Goal: Information Seeking & Learning: Compare options

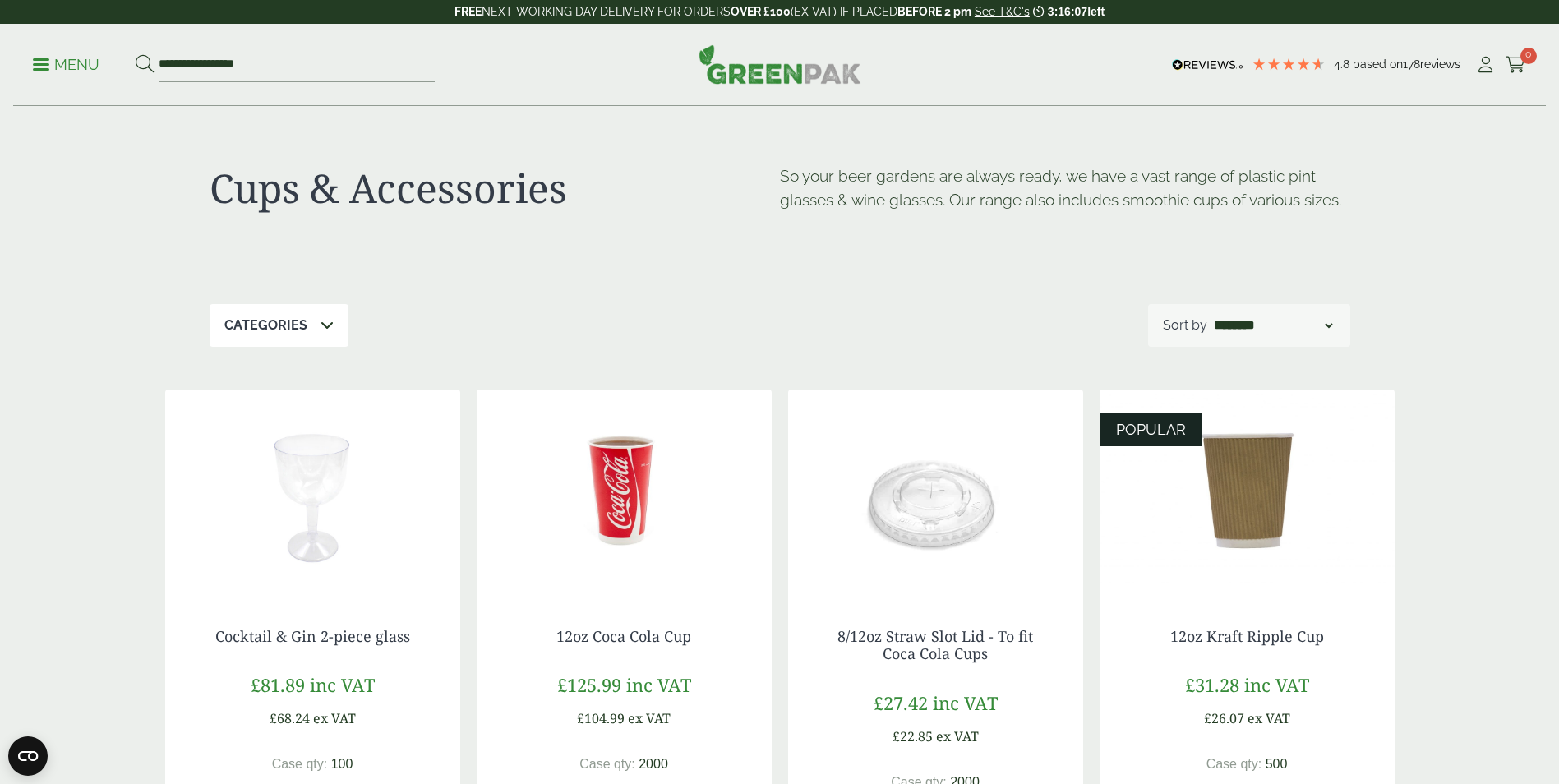
click at [48, 63] on span at bounding box center [41, 64] width 17 height 3
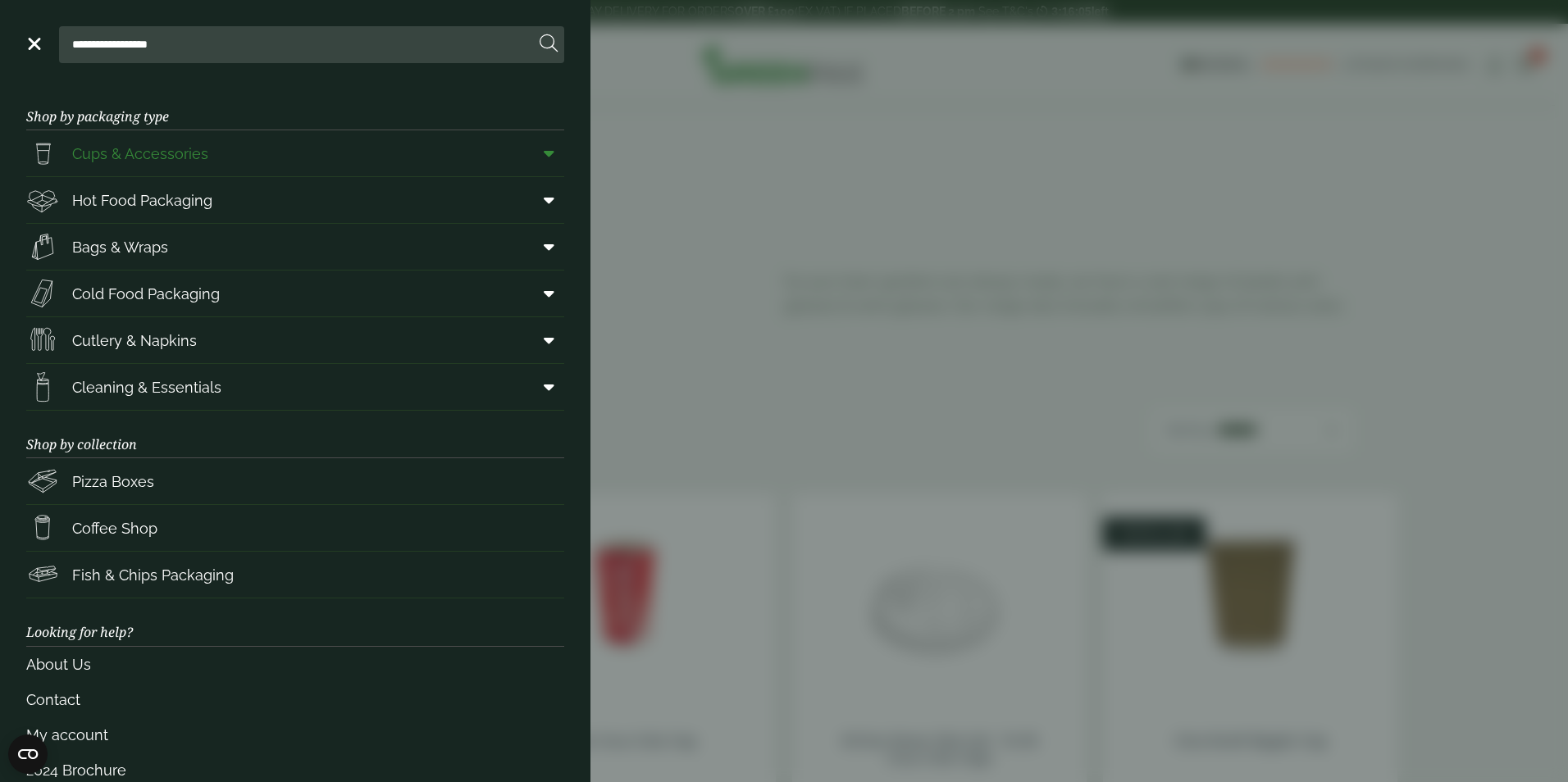
click at [294, 153] on link "Cups & Accessories" at bounding box center [296, 153] width 538 height 46
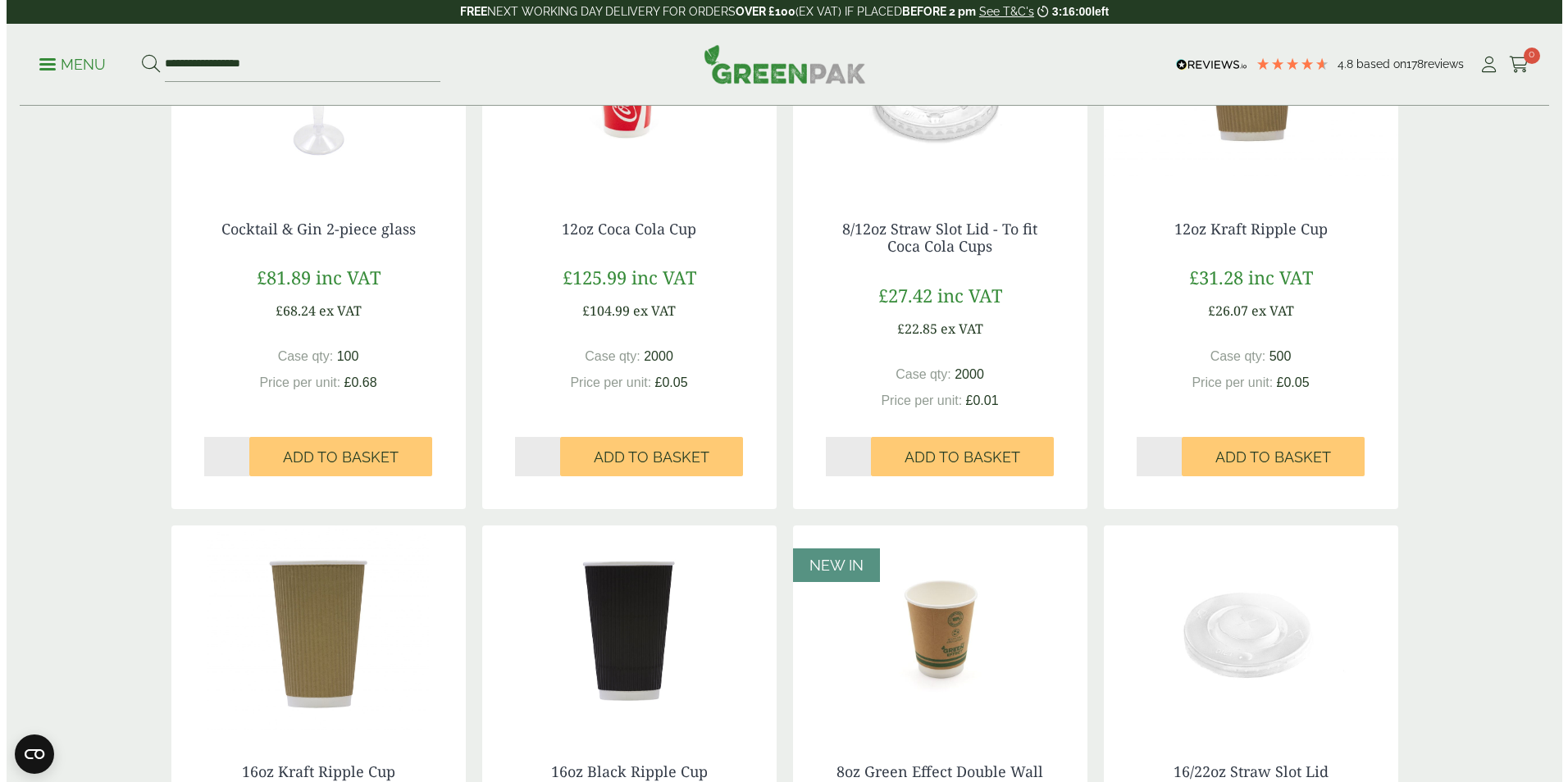
scroll to position [164, 0]
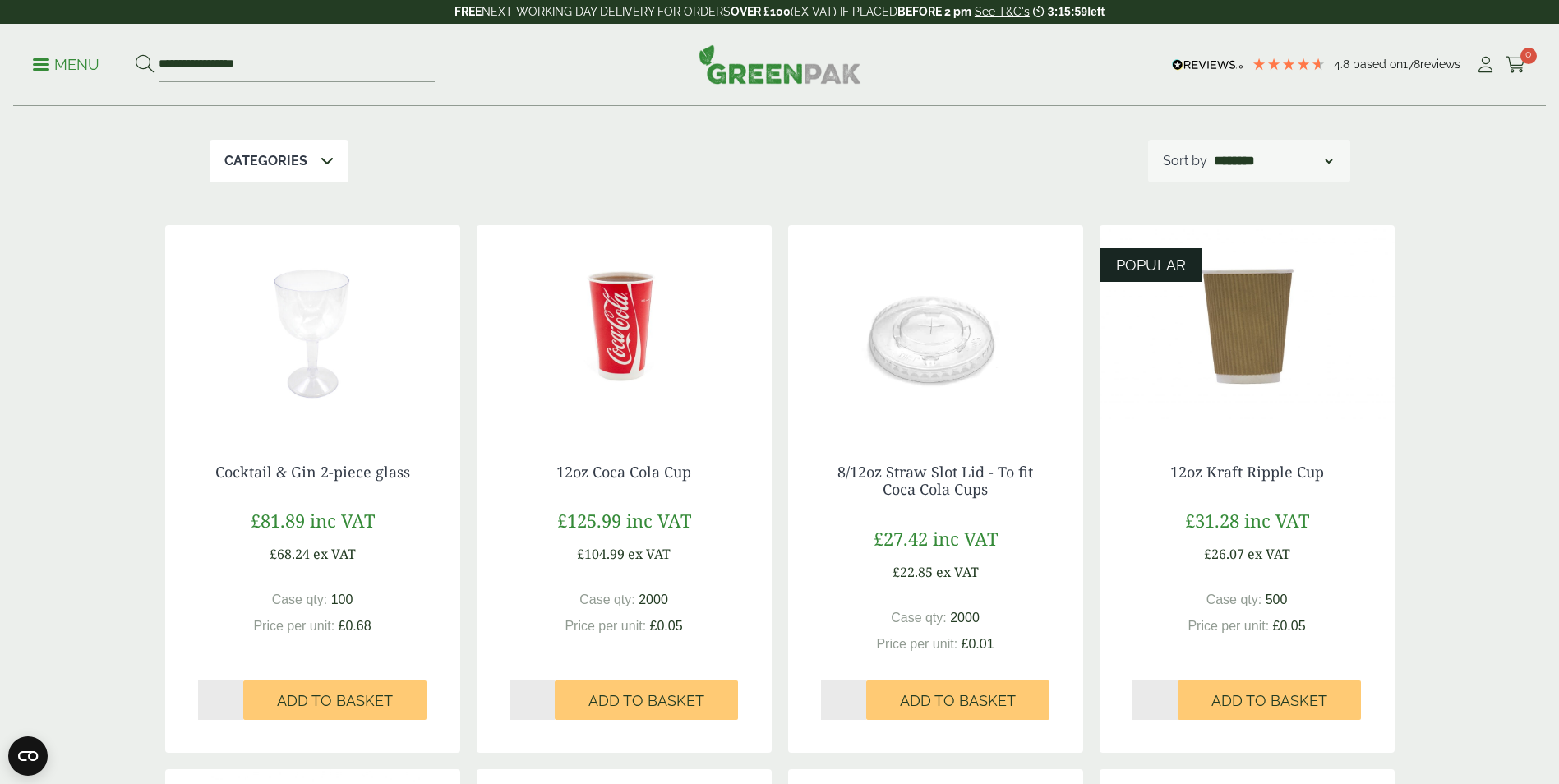
click at [57, 63] on p "Menu" at bounding box center [66, 65] width 67 height 20
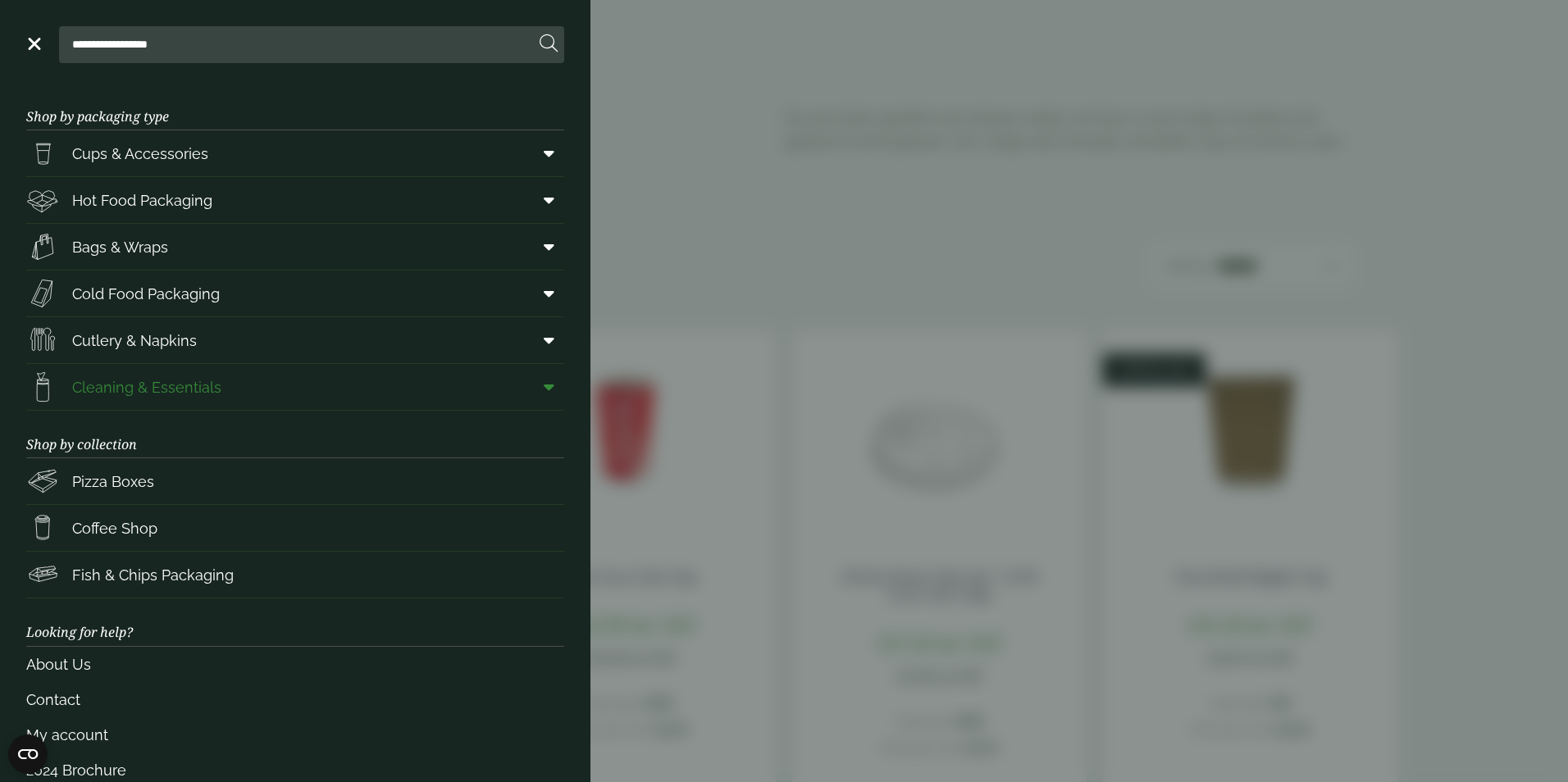
click at [186, 386] on span "Cleaning & Essentials" at bounding box center [147, 387] width 149 height 22
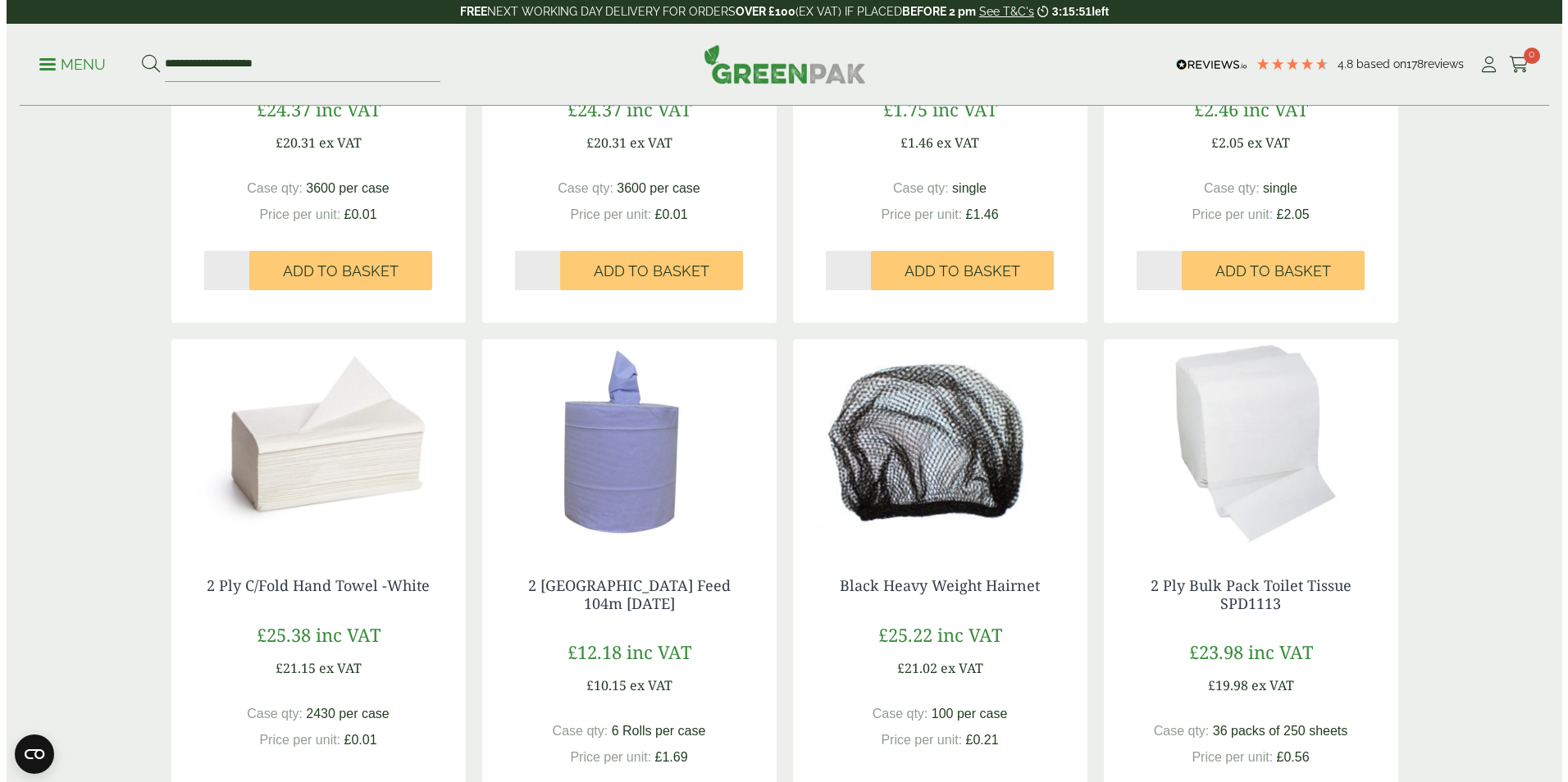
scroll to position [82, 0]
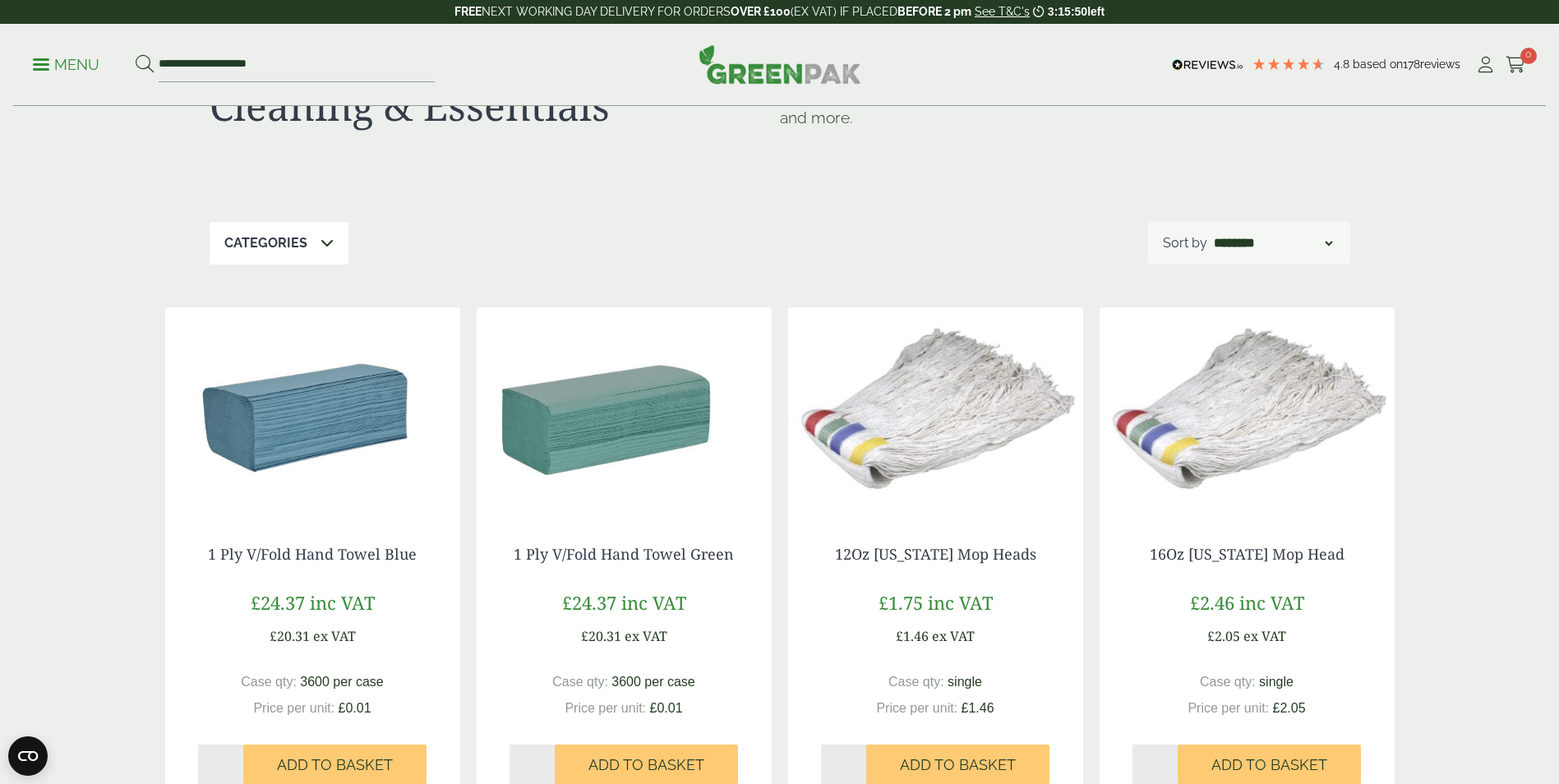
click at [68, 70] on p "Menu" at bounding box center [66, 65] width 67 height 20
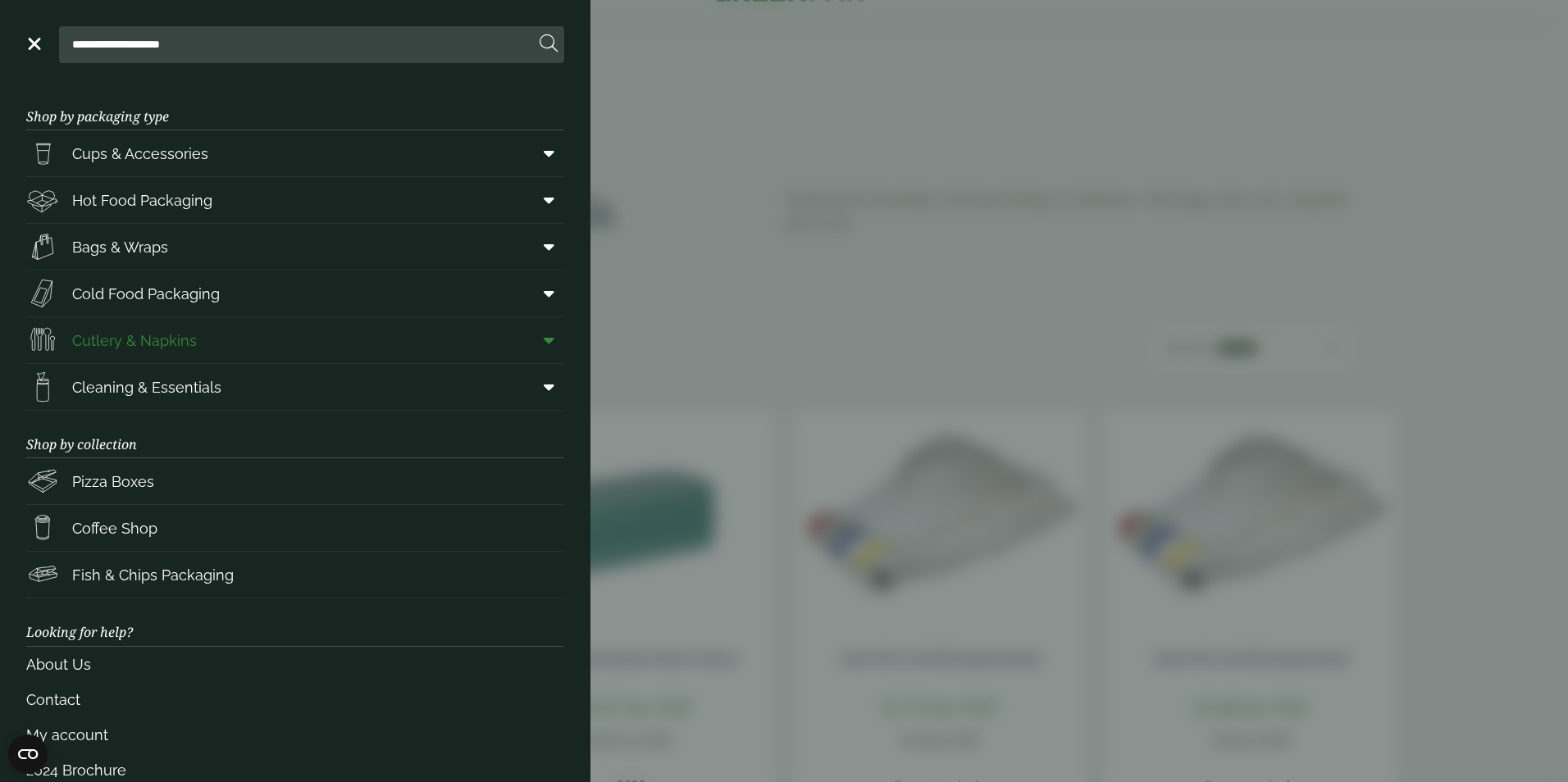
click at [245, 339] on link "Cutlery & Napkins" at bounding box center [296, 340] width 538 height 46
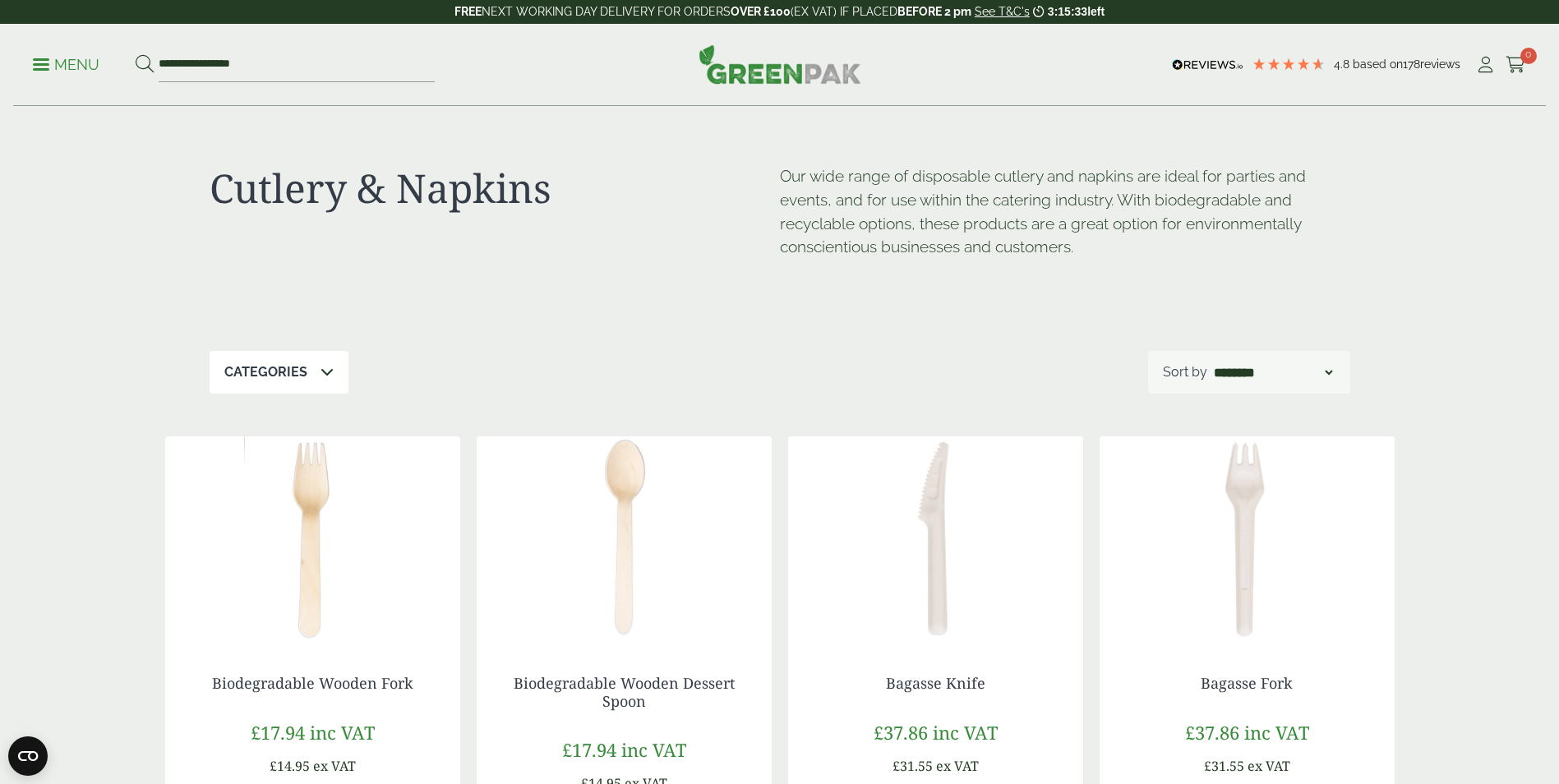
click at [349, 542] on img at bounding box center [312, 539] width 295 height 205
click at [63, 66] on p "Menu" at bounding box center [66, 65] width 67 height 20
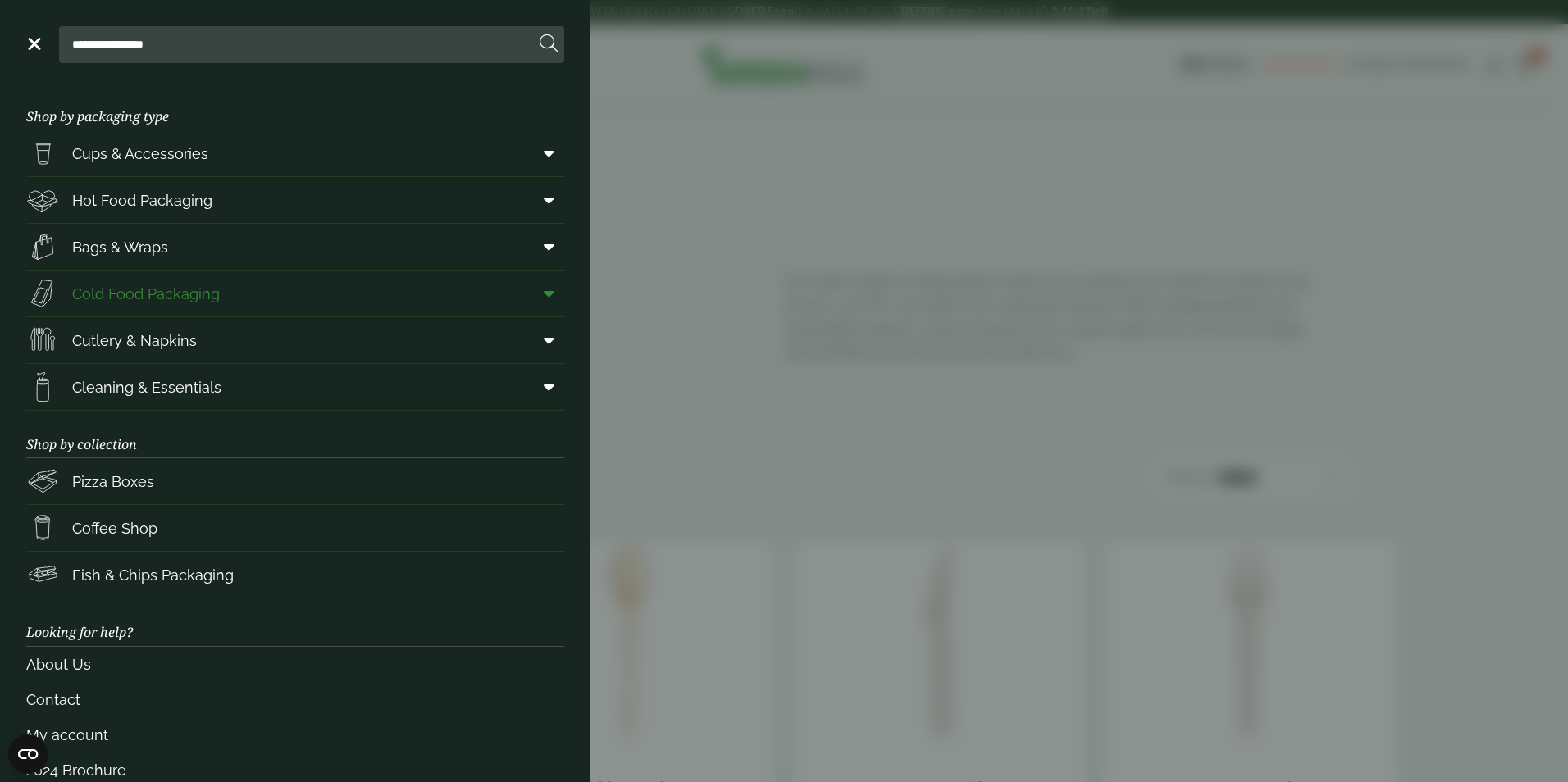
click at [183, 297] on span "Cold Food Packaging" at bounding box center [146, 294] width 147 height 22
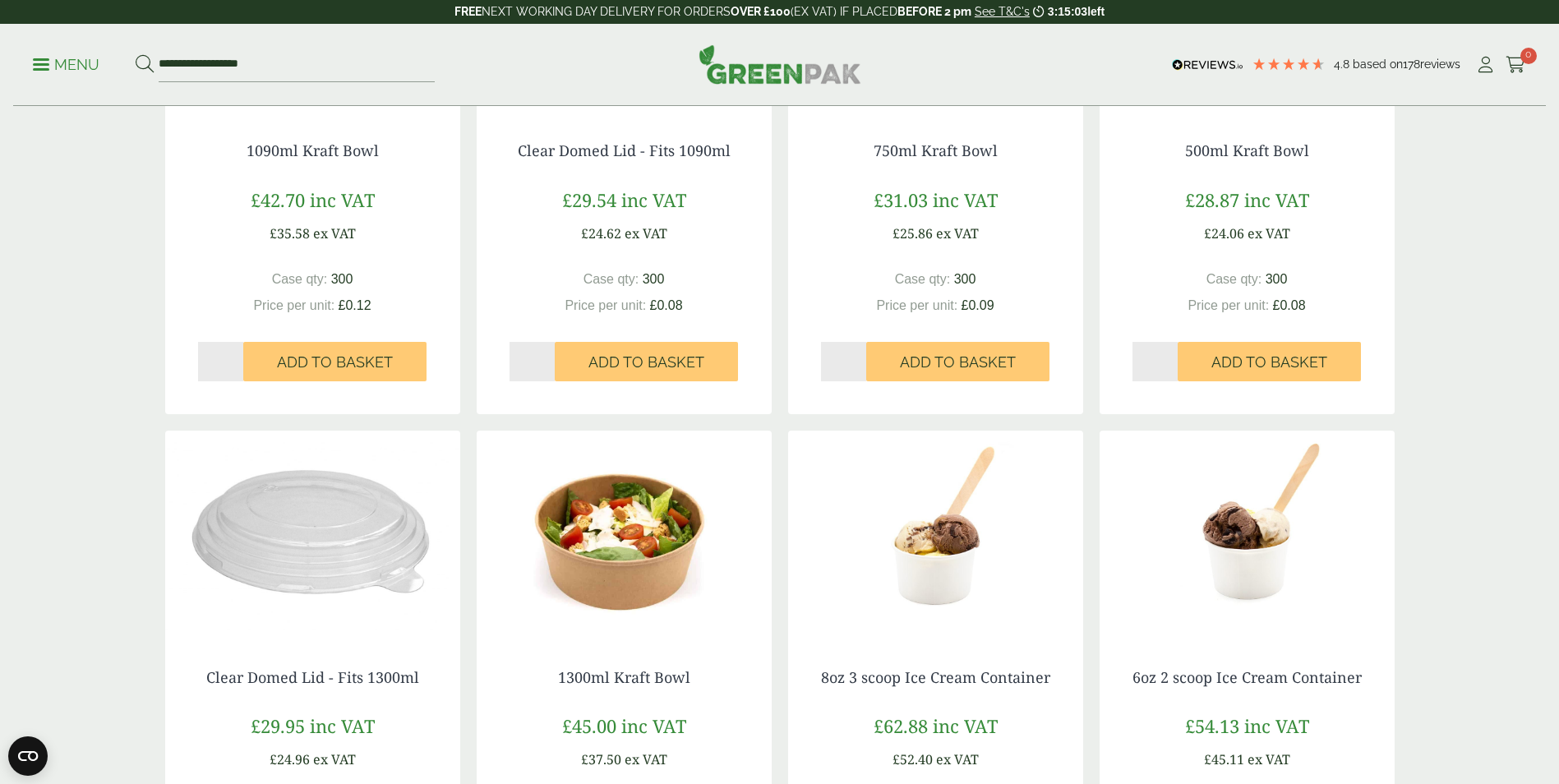
scroll to position [1398, 0]
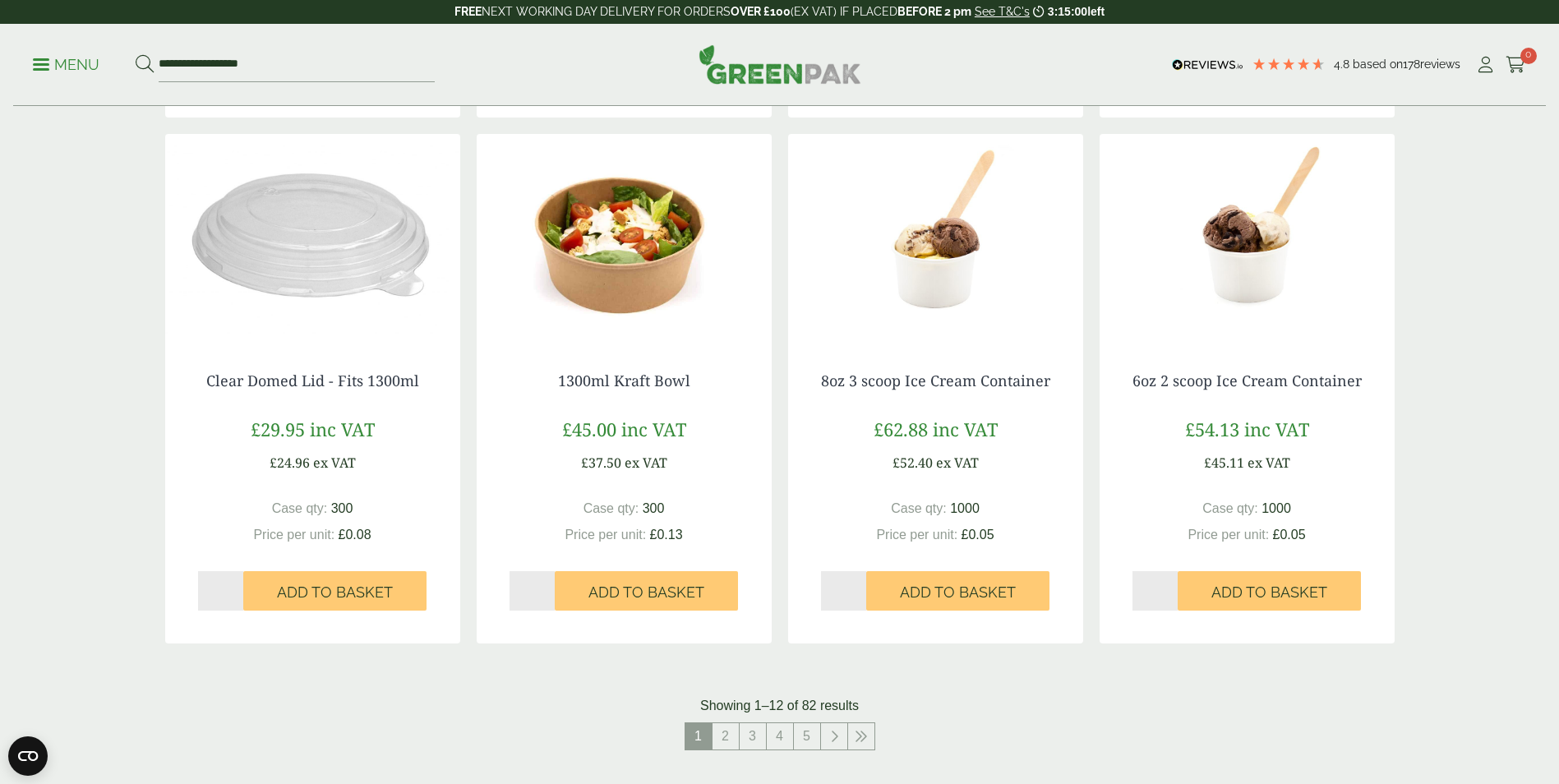
click at [927, 266] on img at bounding box center [935, 236] width 295 height 205
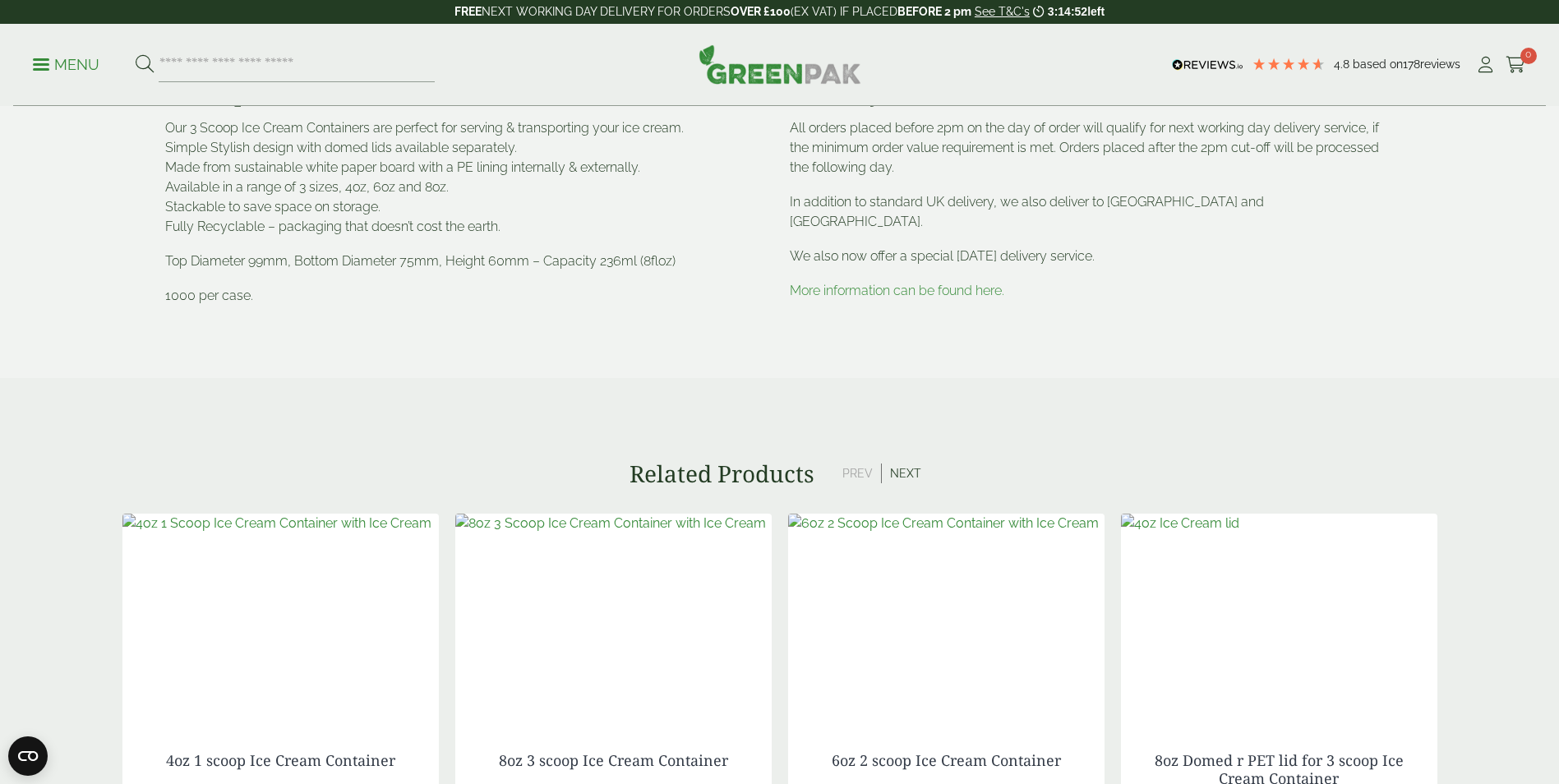
scroll to position [658, 0]
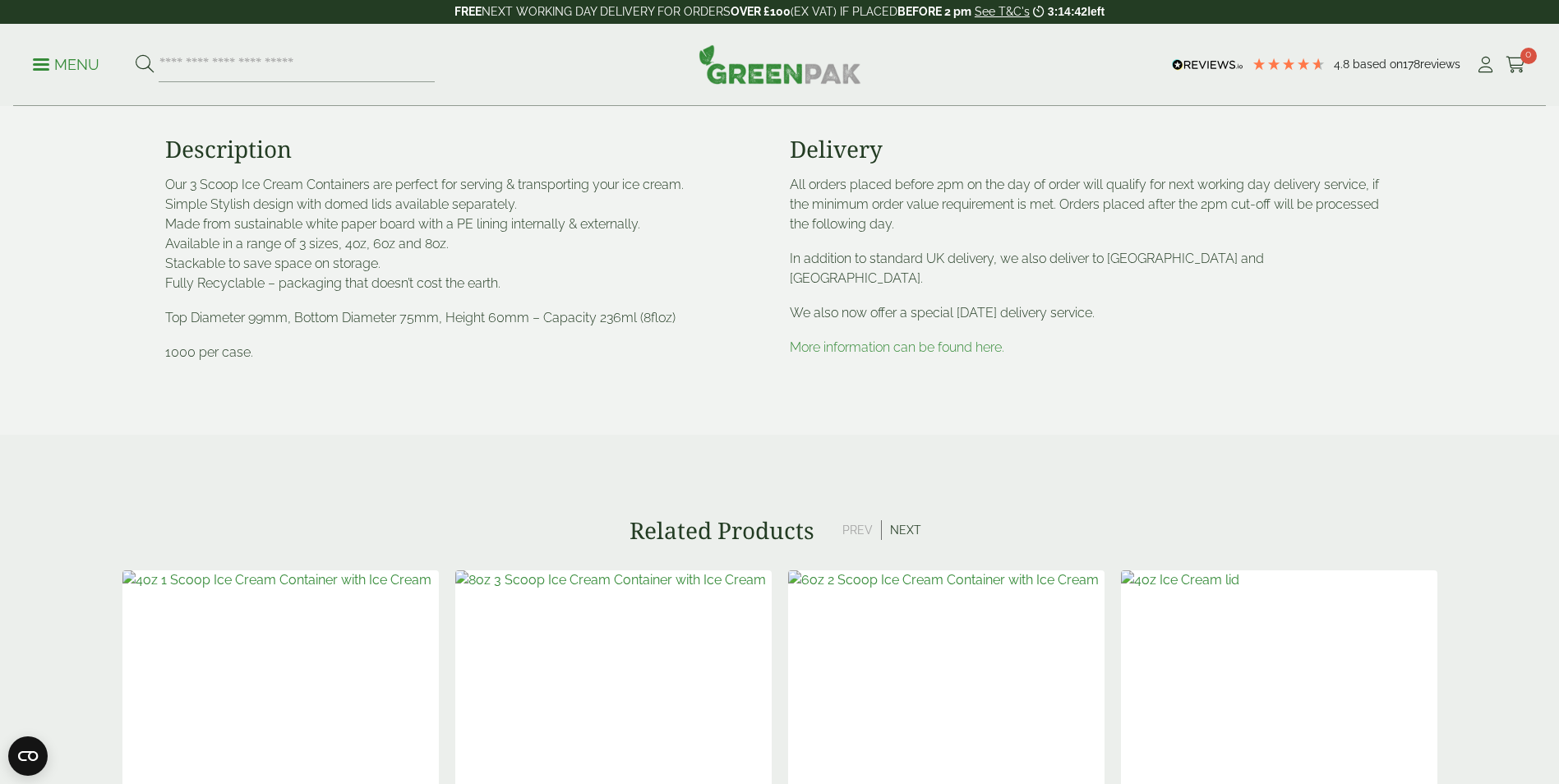
drag, startPoint x: 456, startPoint y: 225, endPoint x: 644, endPoint y: 230, distance: 188.1
click at [644, 230] on p "Our 3 Scoop Ice Cream Containers are perfect for serving & transporting your ic…" at bounding box center [468, 235] width 605 height 119
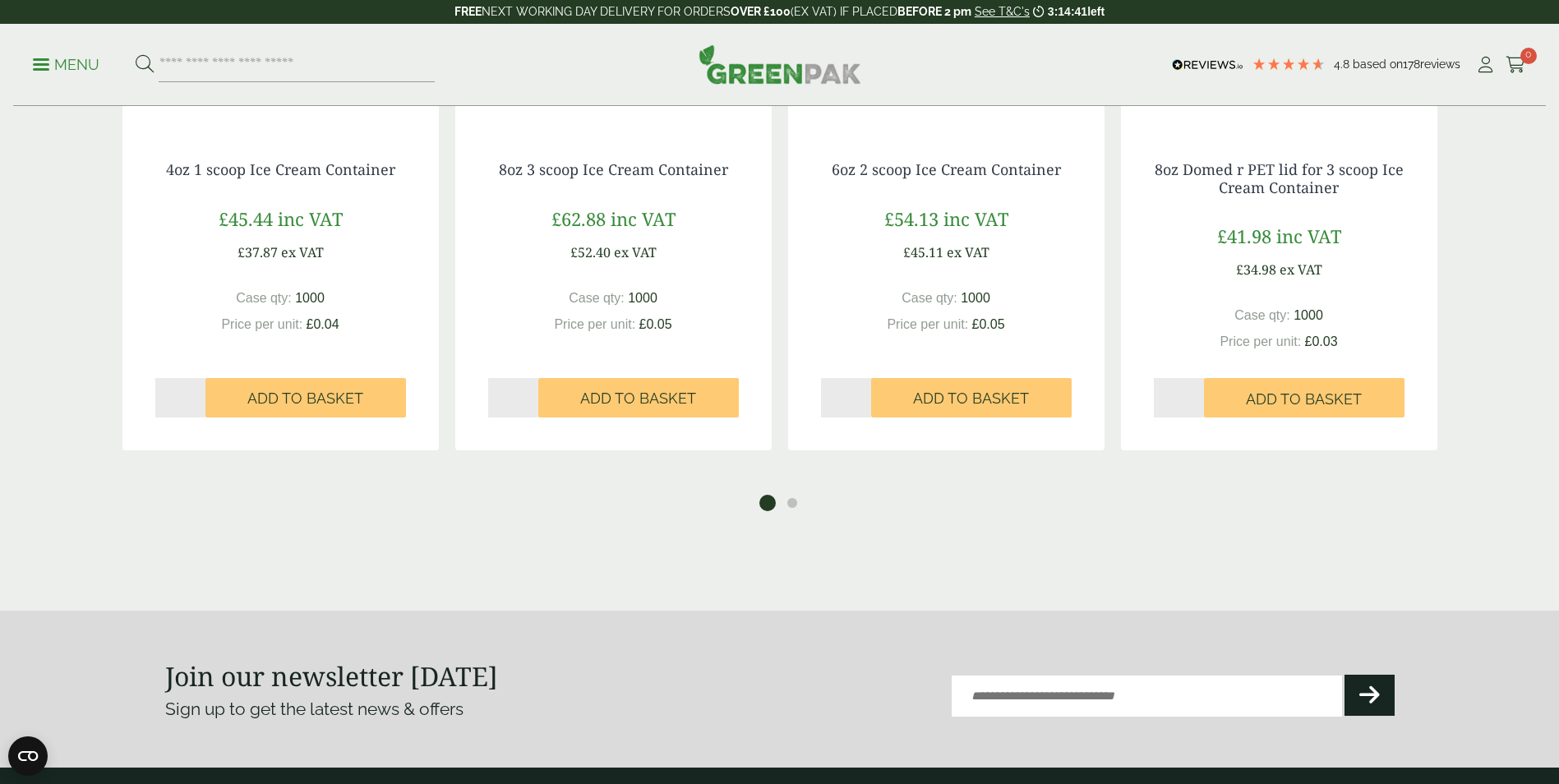
scroll to position [1644, 0]
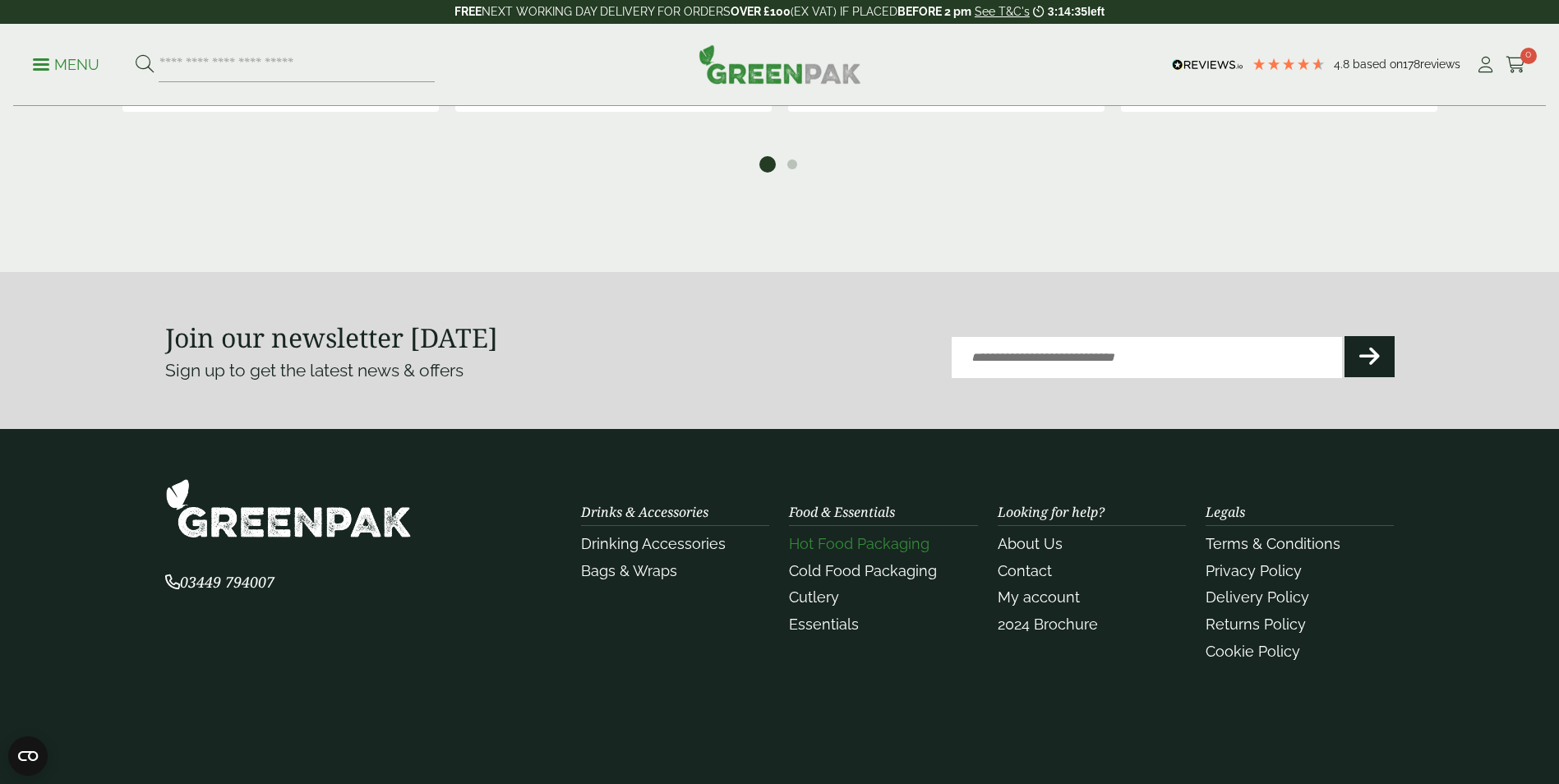
click at [876, 541] on link "Hot Food Packaging" at bounding box center [859, 544] width 140 height 18
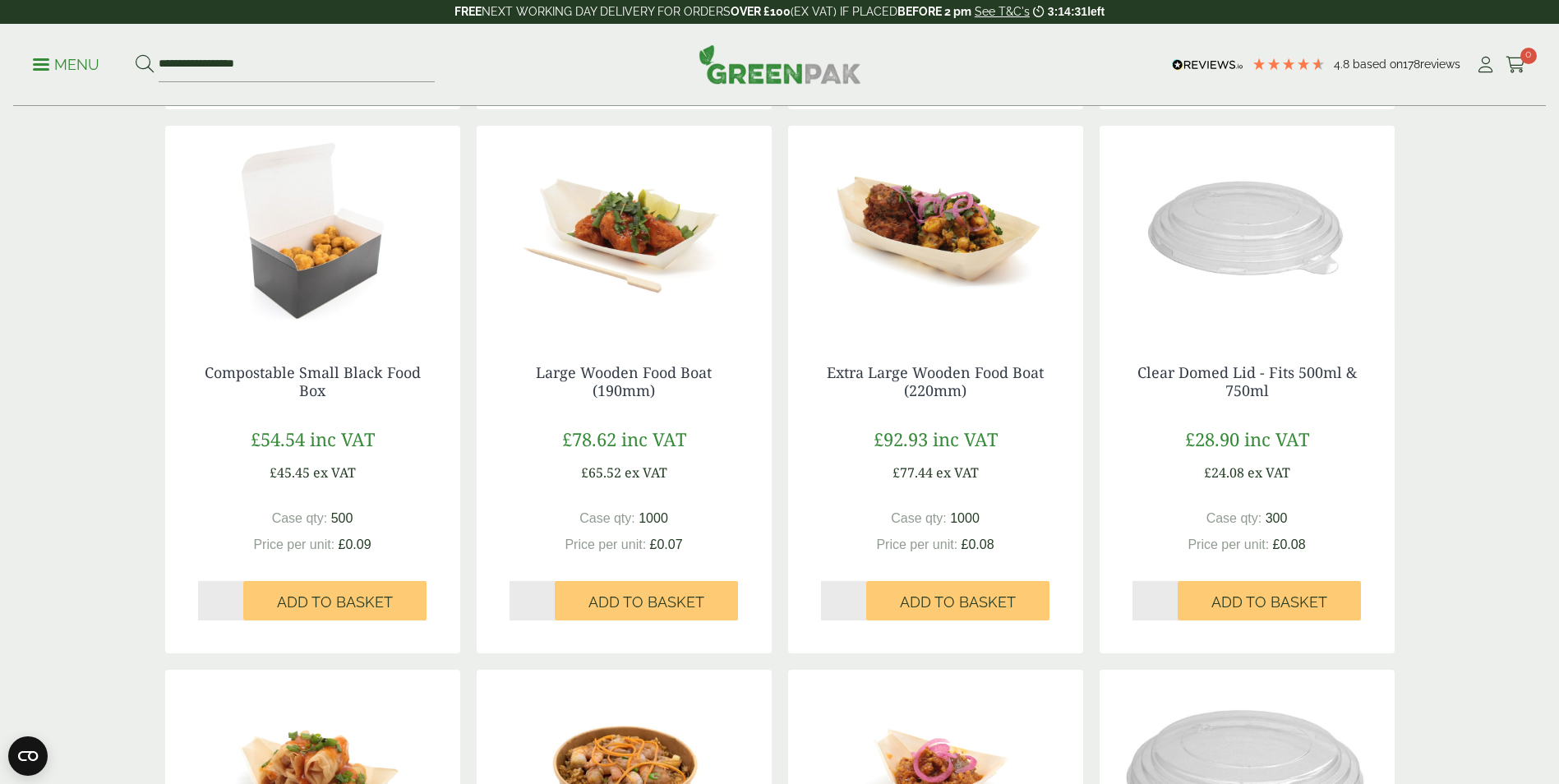
scroll to position [904, 0]
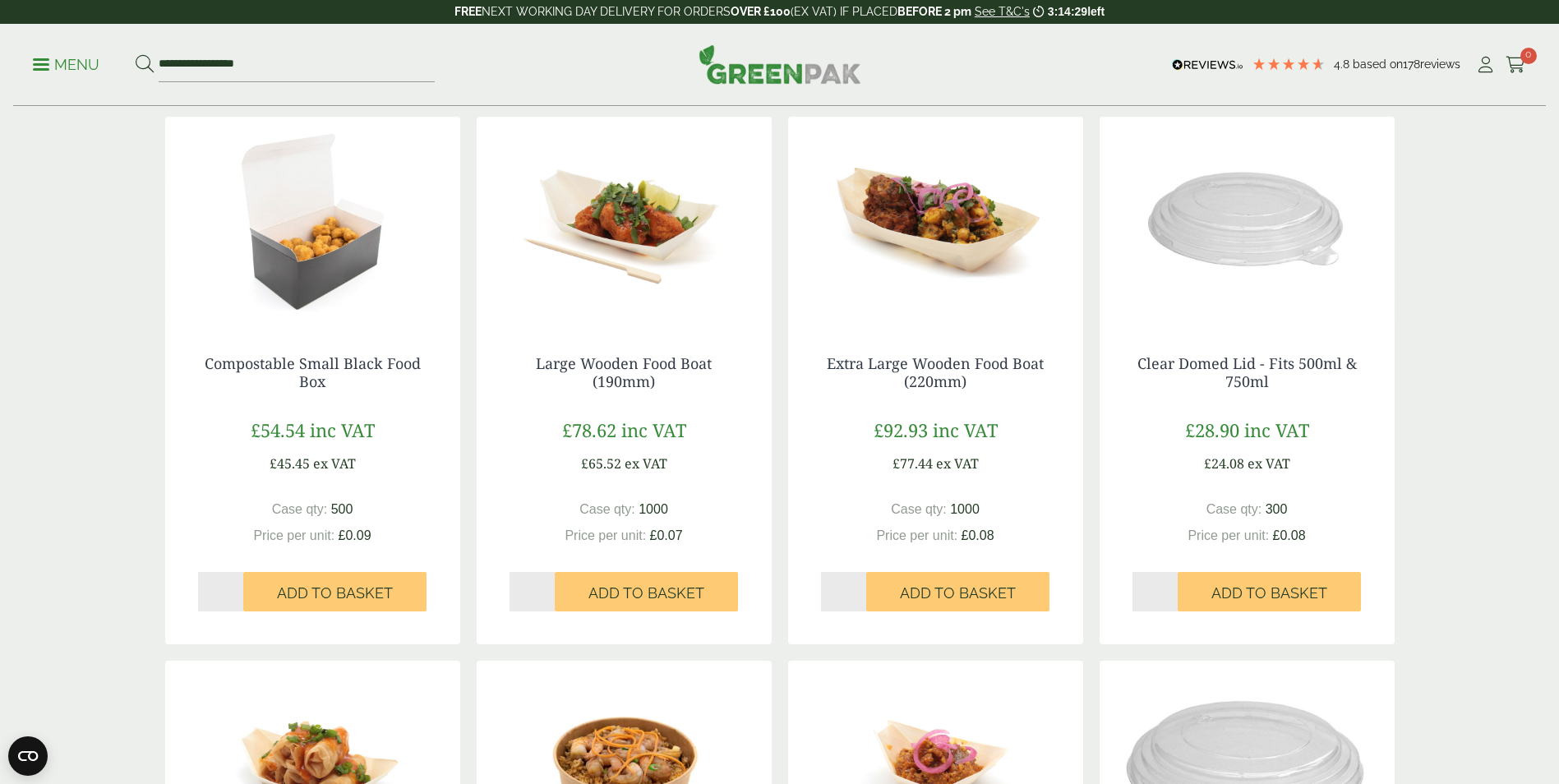
click at [306, 258] on img at bounding box center [312, 220] width 295 height 205
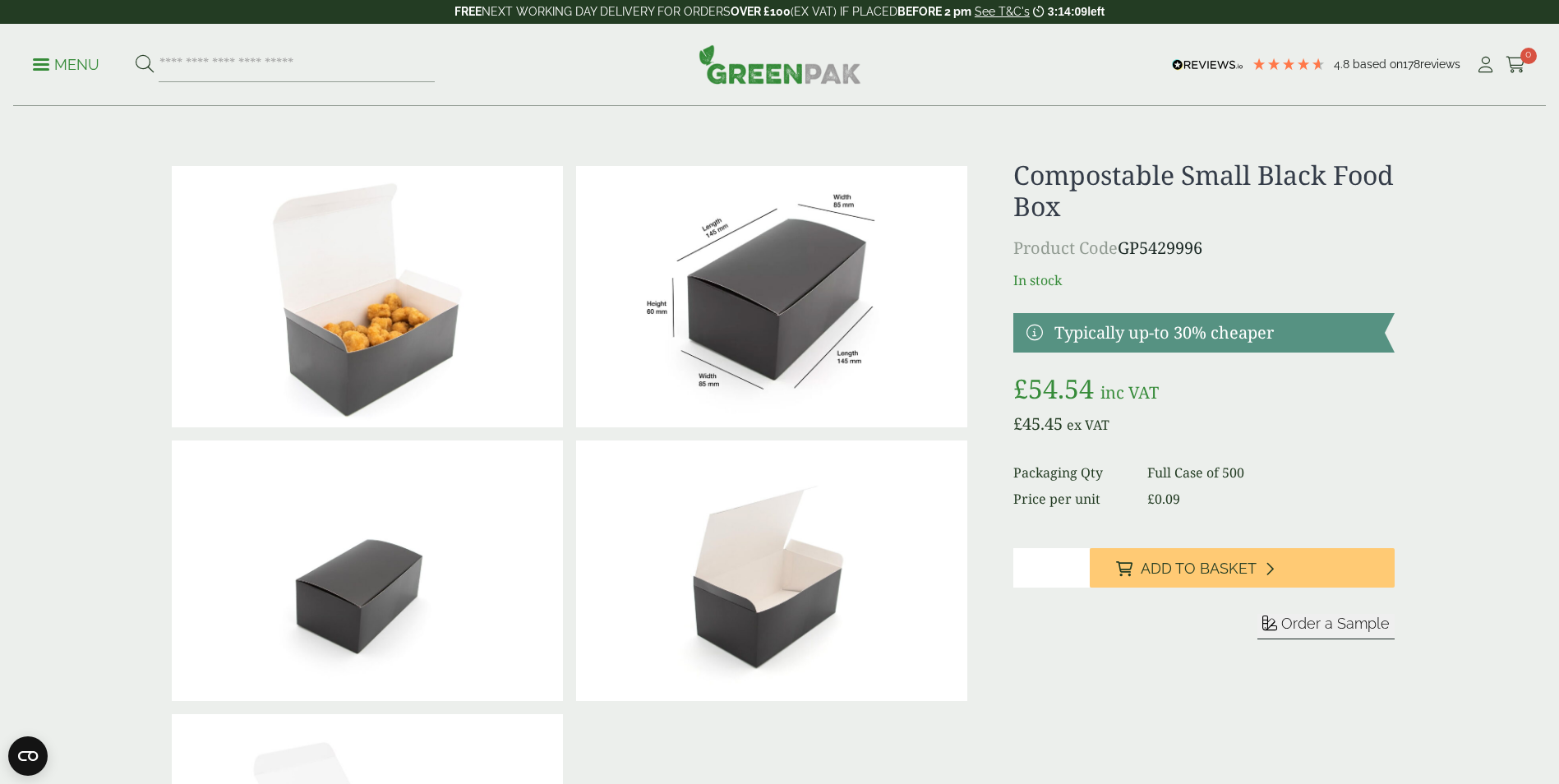
click at [55, 65] on p "Menu" at bounding box center [66, 65] width 67 height 20
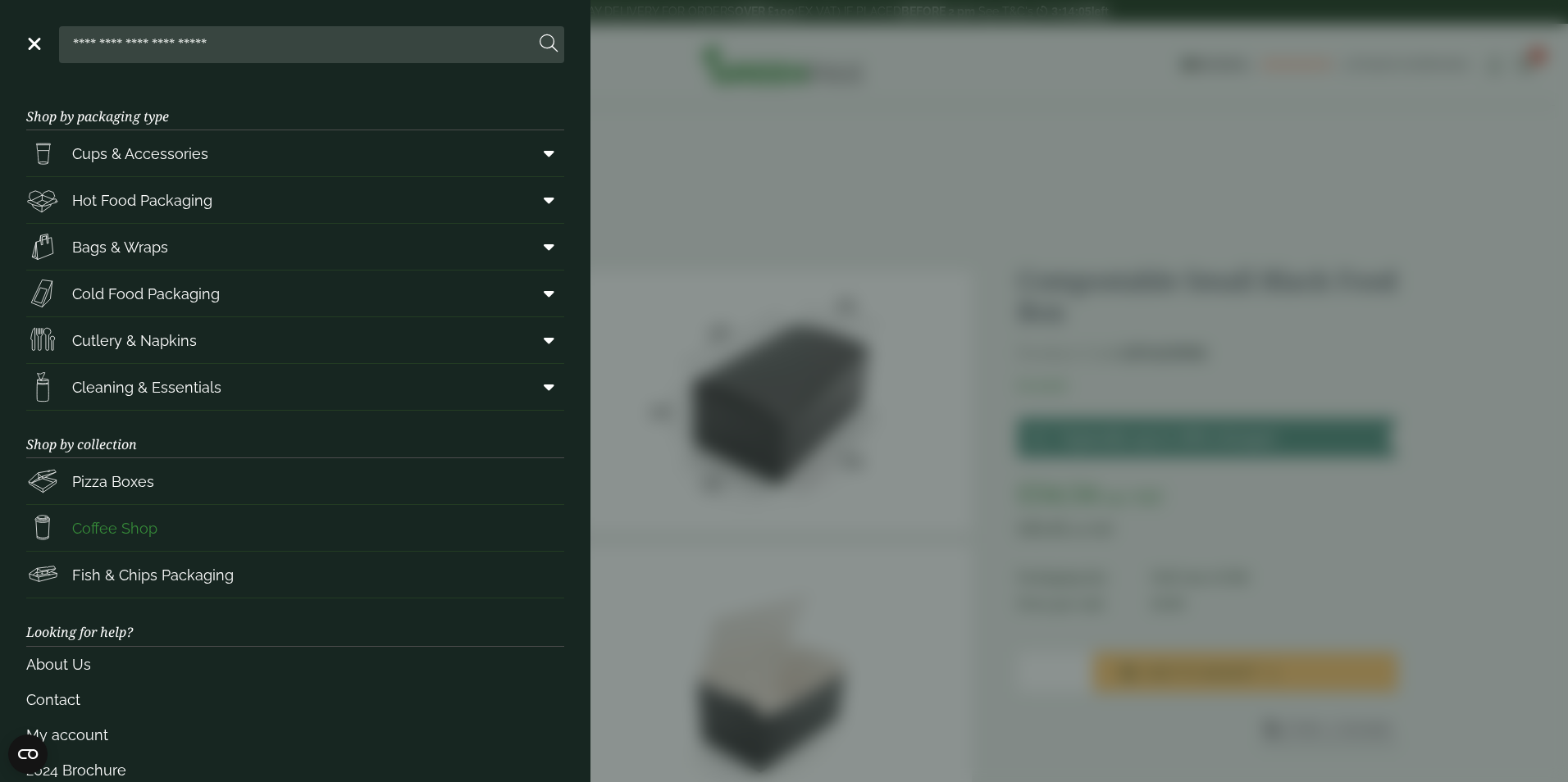
click at [214, 525] on link "Coffee Shop" at bounding box center [296, 527] width 538 height 46
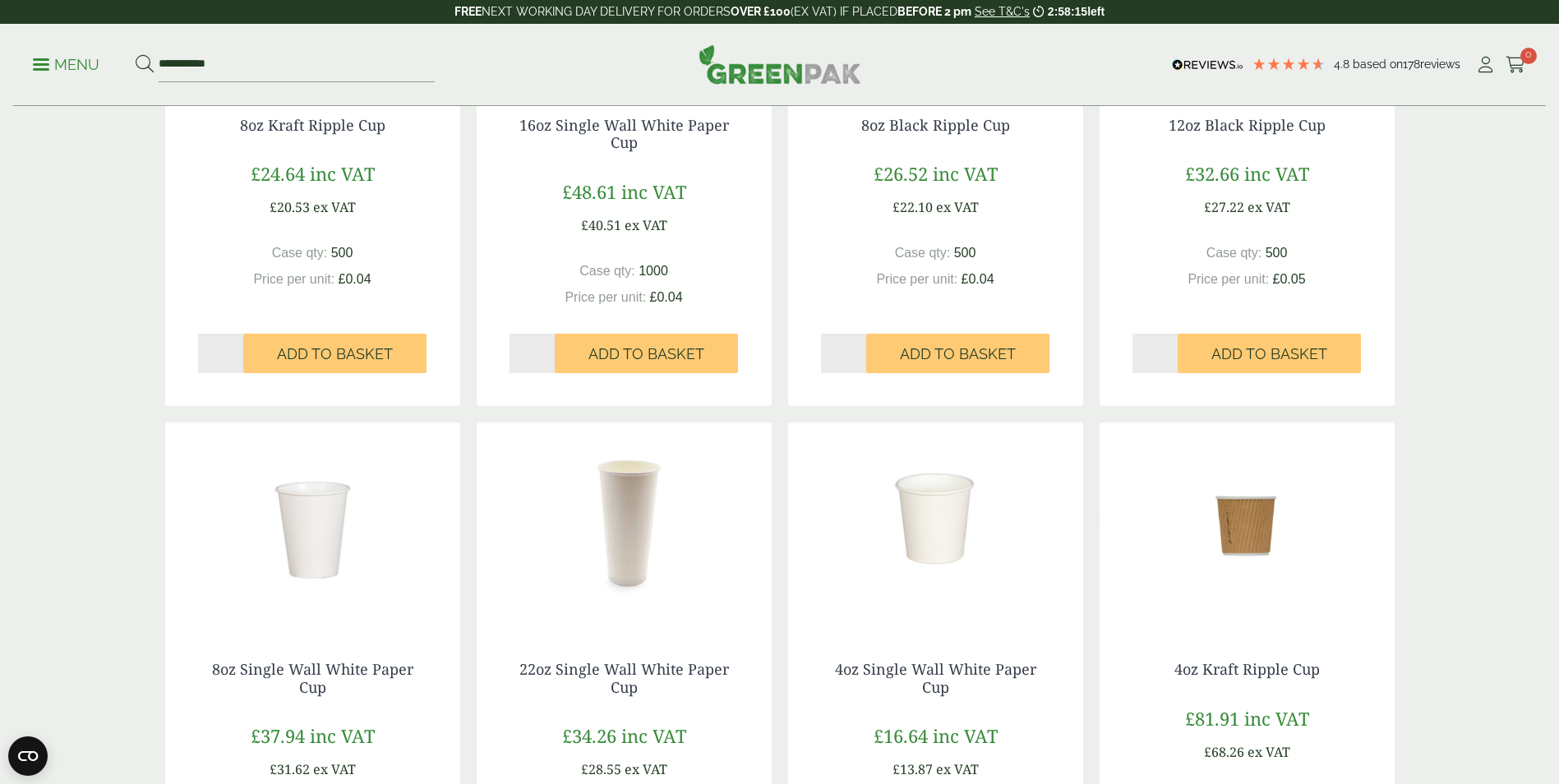
scroll to position [1398, 0]
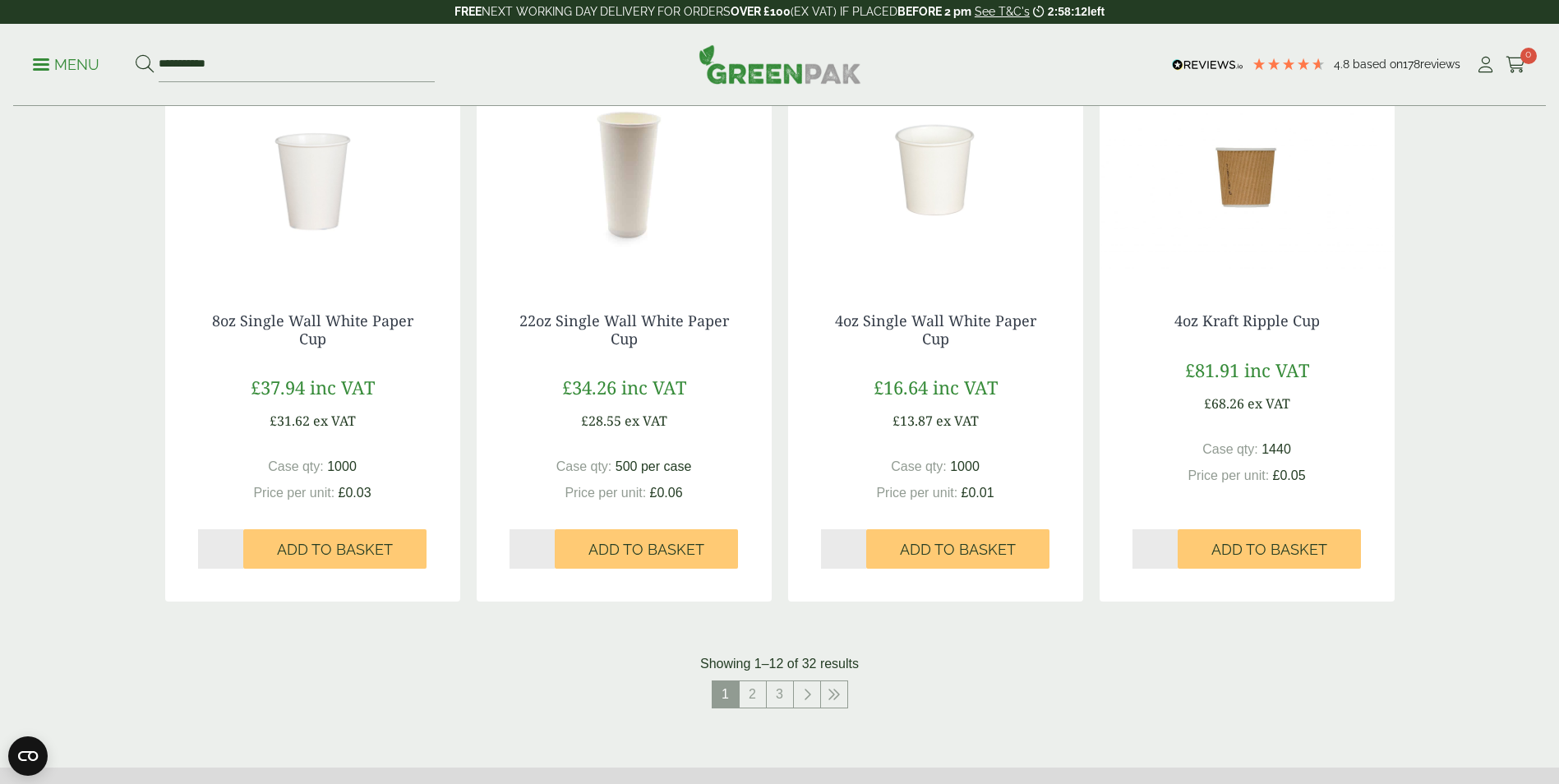
click at [933, 216] on img at bounding box center [935, 177] width 295 height 205
click at [586, 221] on img at bounding box center [624, 177] width 295 height 205
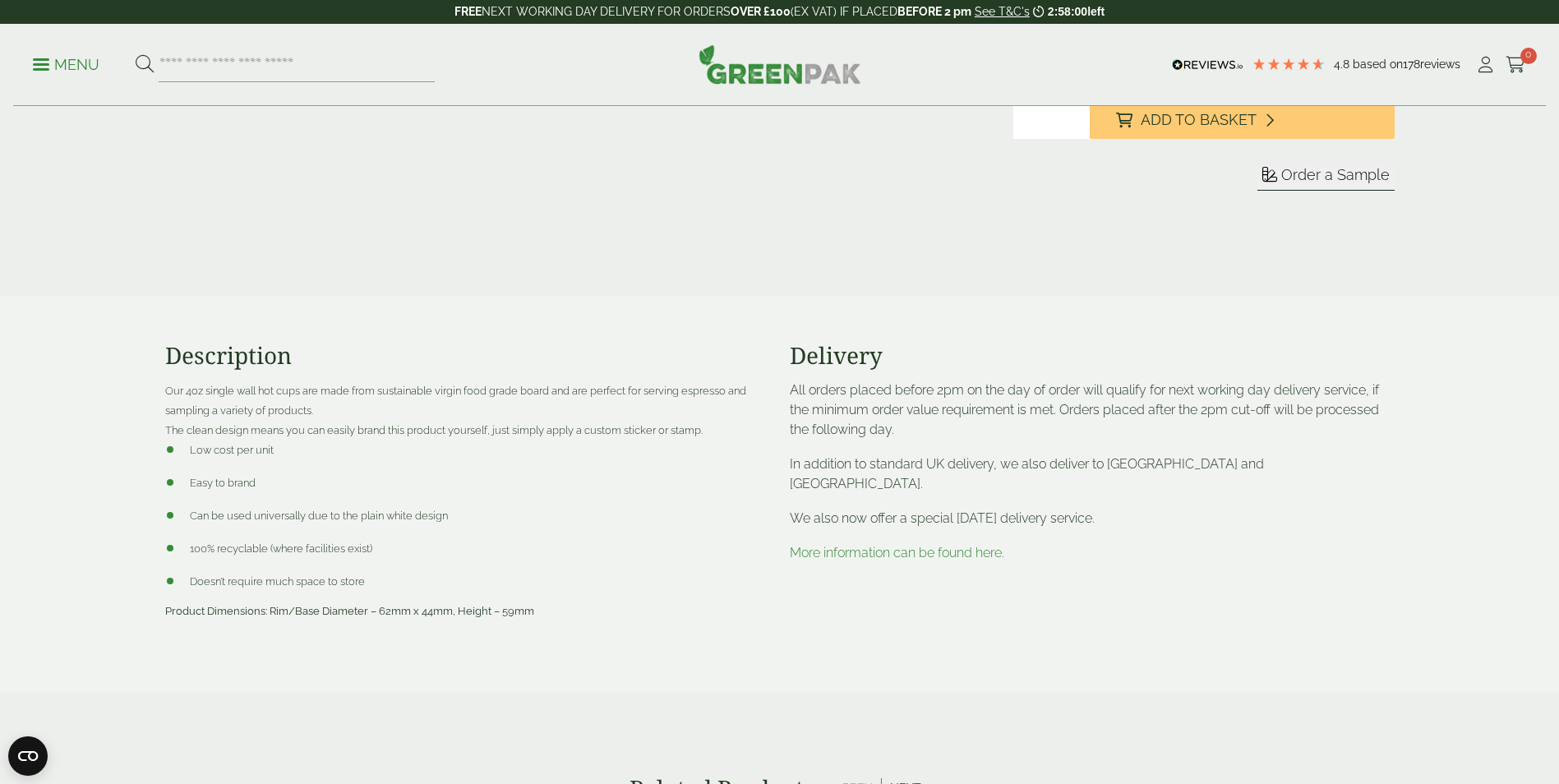
scroll to position [411, 0]
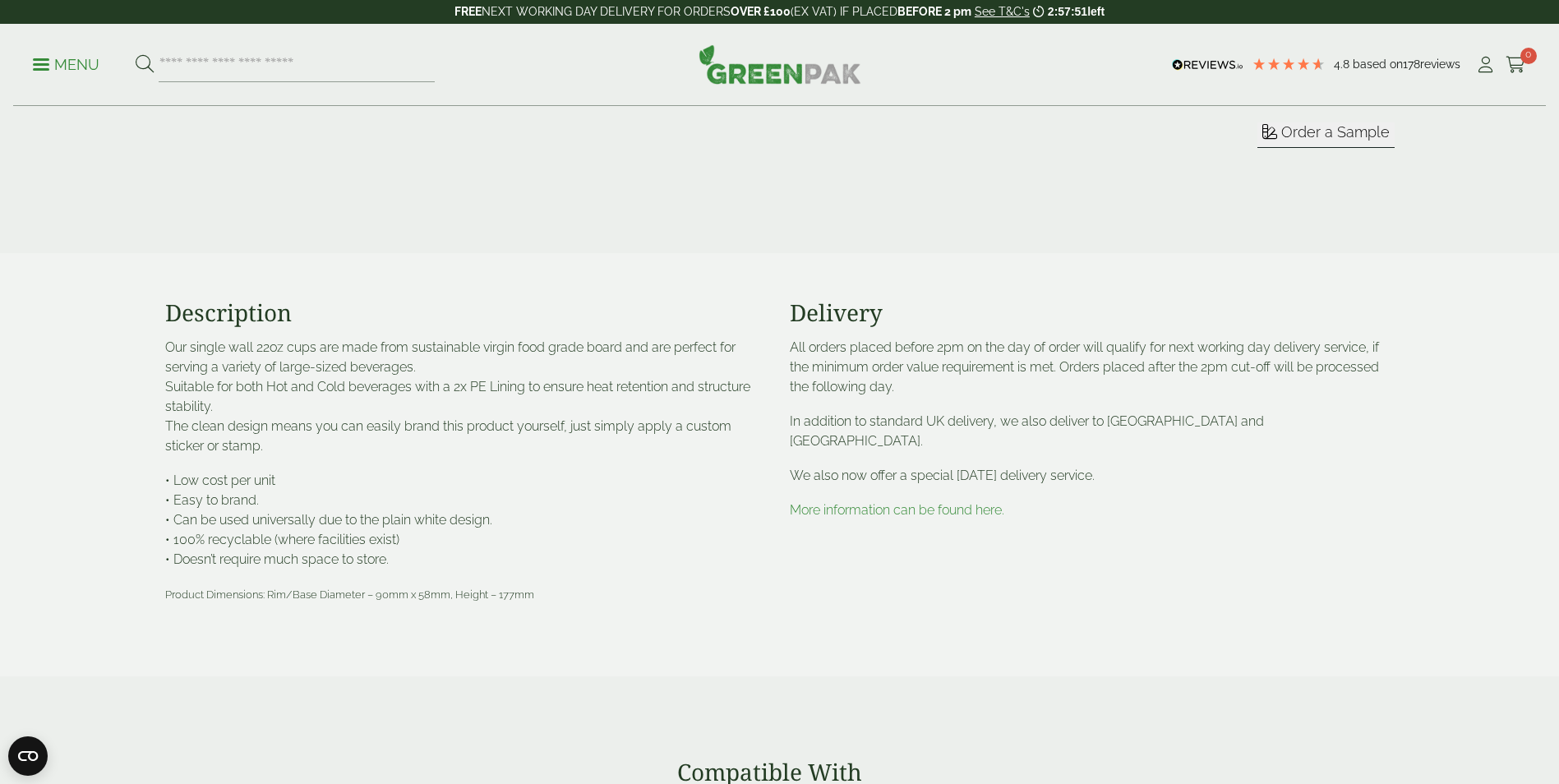
scroll to position [493, 0]
